Goal: Navigation & Orientation: Find specific page/section

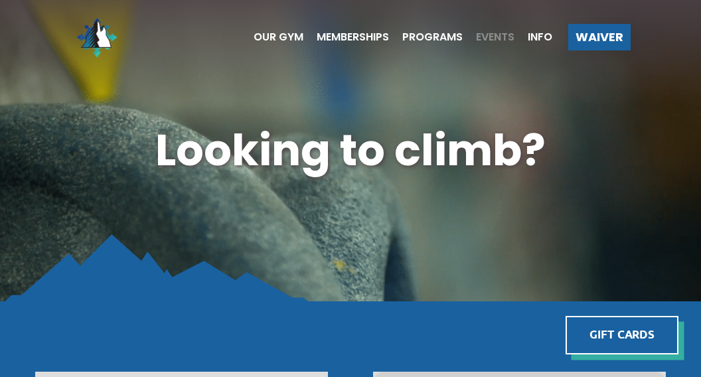
click at [493, 34] on span "Events" at bounding box center [495, 37] width 39 height 11
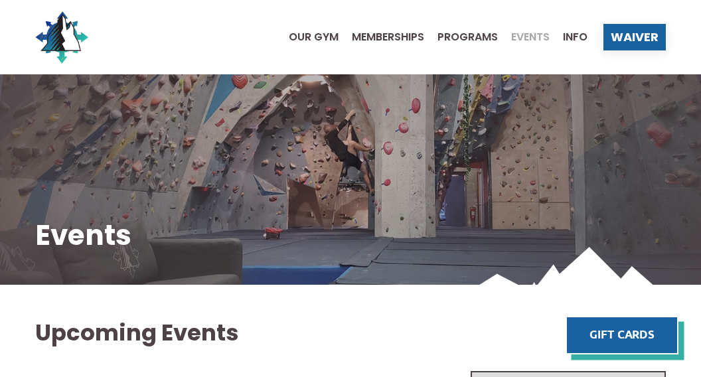
click at [318, 46] on ul "Our Gym Memberships Programs Events Info" at bounding box center [432, 37] width 312 height 53
click at [315, 36] on span "Our Gym" at bounding box center [314, 37] width 50 height 11
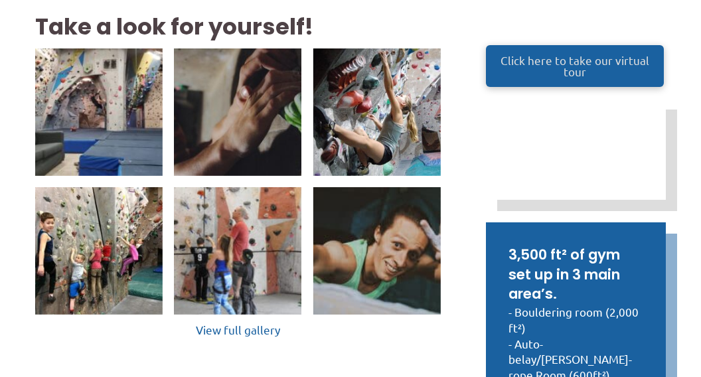
scroll to position [276, 0]
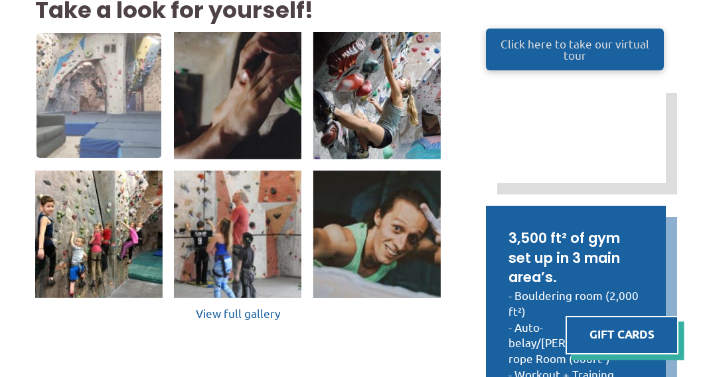
click at [104, 107] on img at bounding box center [99, 95] width 125 height 125
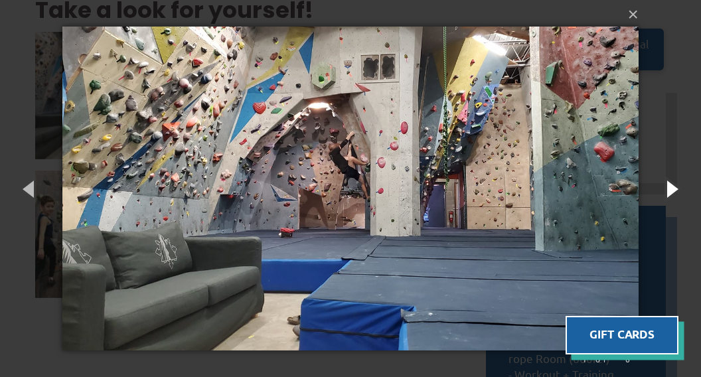
click at [670, 189] on button "button" at bounding box center [671, 188] width 60 height 73
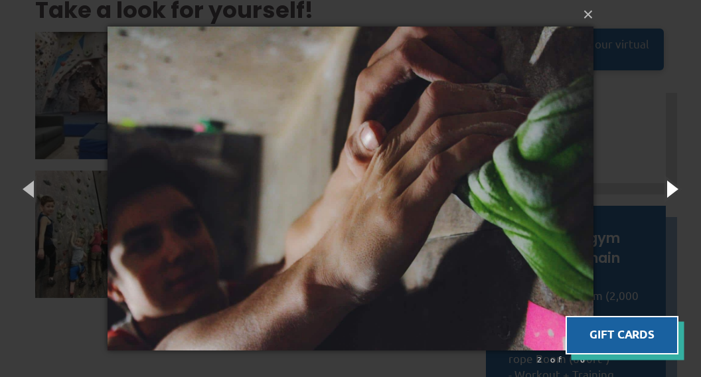
click at [670, 188] on button "button" at bounding box center [671, 188] width 60 height 73
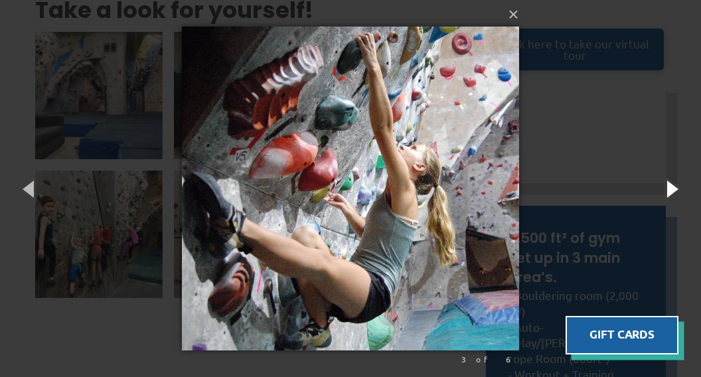
click at [670, 188] on button "button" at bounding box center [671, 188] width 60 height 73
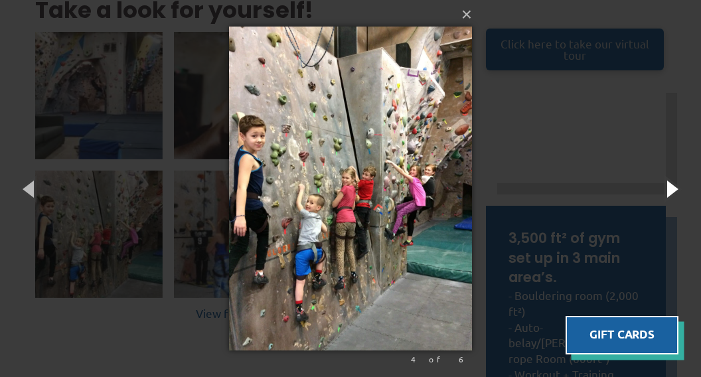
click at [670, 188] on button "button" at bounding box center [671, 188] width 60 height 73
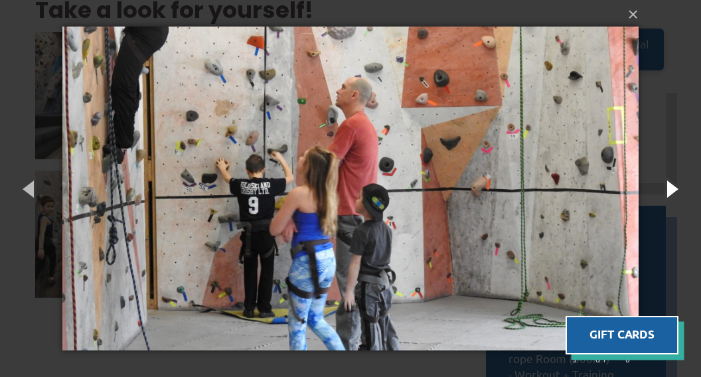
click at [670, 189] on button "button" at bounding box center [671, 188] width 60 height 73
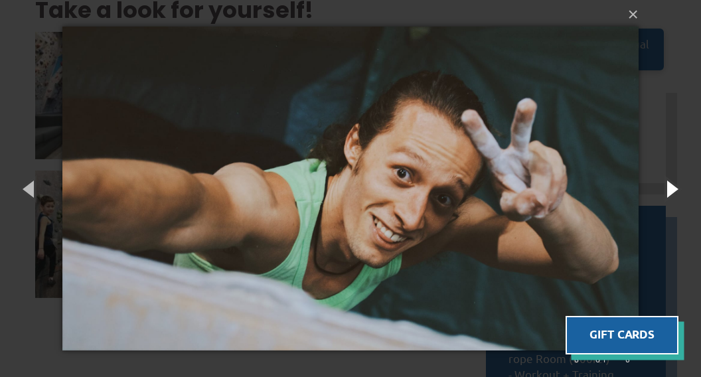
click at [670, 189] on button "button" at bounding box center [671, 188] width 60 height 73
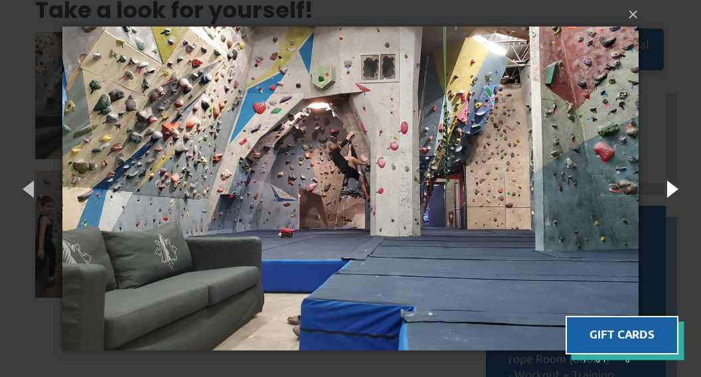
click at [670, 189] on button "button" at bounding box center [671, 188] width 60 height 73
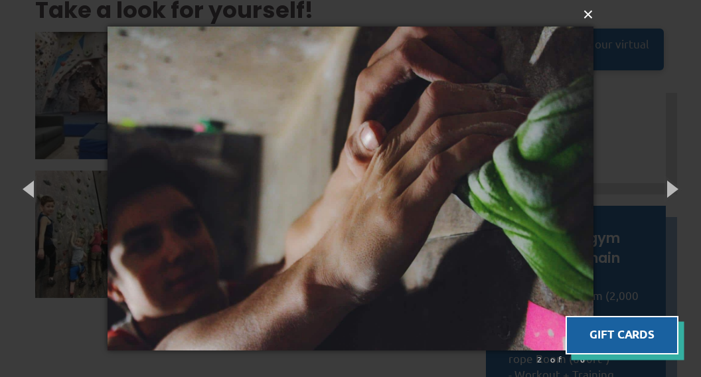
click at [588, 18] on button "×" at bounding box center [355, 14] width 486 height 29
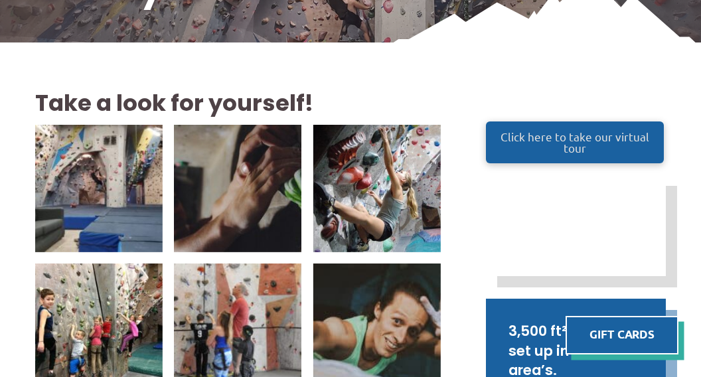
scroll to position [0, 0]
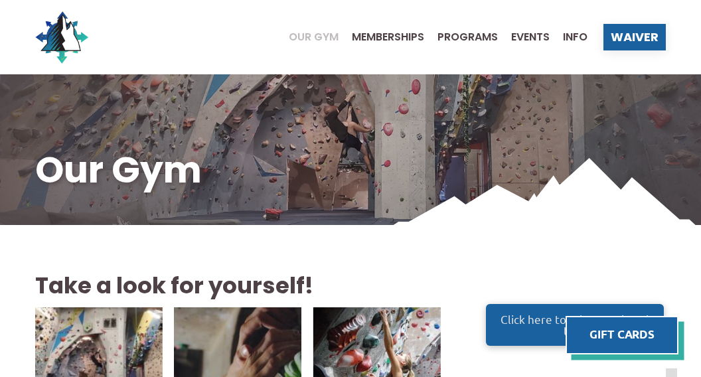
click at [317, 35] on span "Our Gym" at bounding box center [314, 37] width 50 height 11
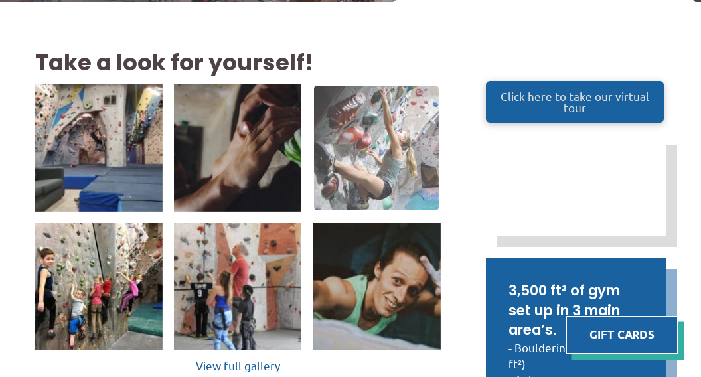
scroll to position [238, 0]
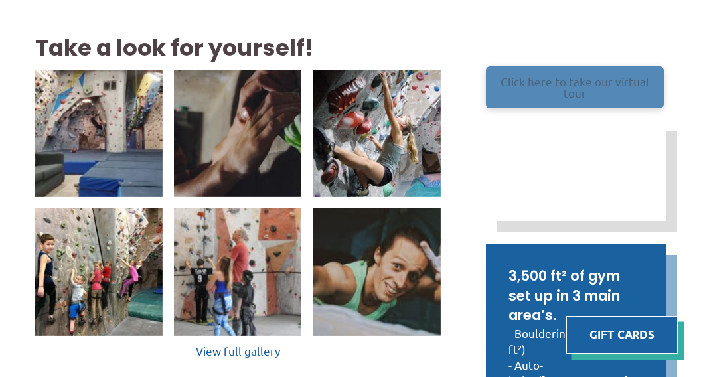
click at [556, 95] on span "Click here to take our virtual tour" at bounding box center [575, 87] width 152 height 23
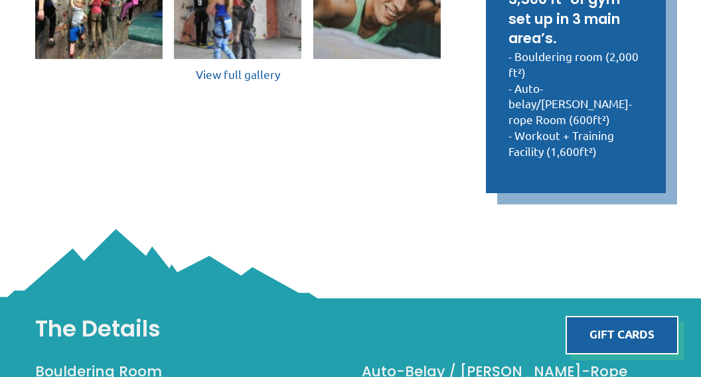
scroll to position [0, 0]
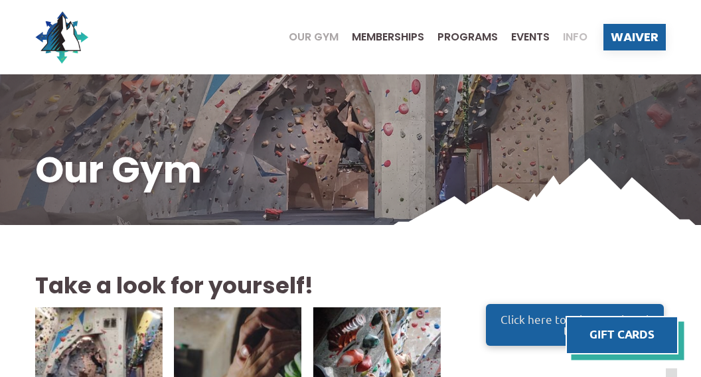
click at [576, 39] on span "Info" at bounding box center [575, 37] width 25 height 11
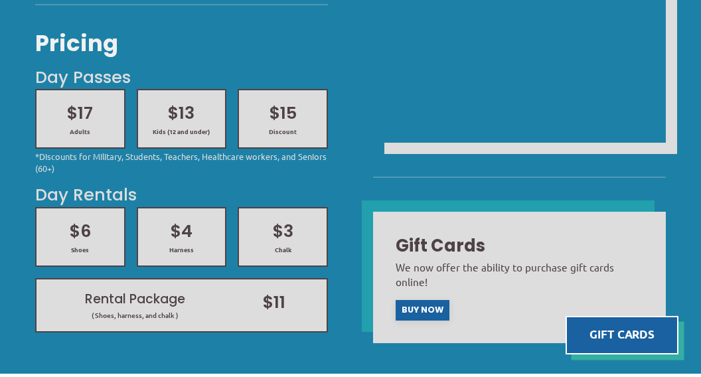
scroll to position [449, 0]
